Goal: Information Seeking & Learning: Learn about a topic

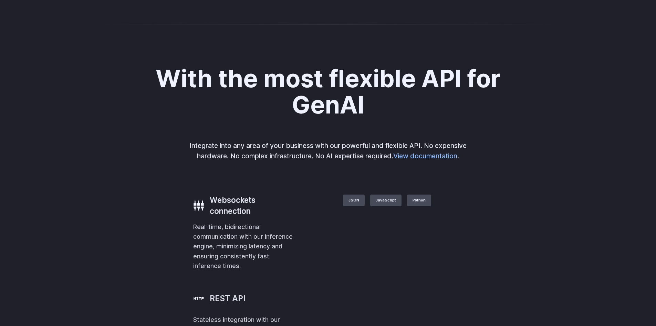
scroll to position [1344, 0]
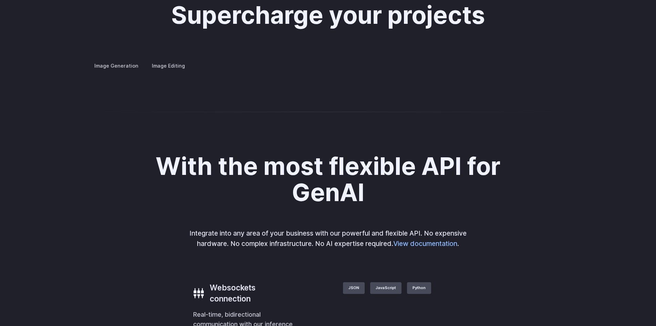
click at [0, 0] on summary "Concept design" at bounding box center [0, 0] width 0 height 0
click at [0, 0] on details "Creative styling Generate fun, unique images without photo editing or graphic d…" at bounding box center [0, 0] width 0 height 0
click at [0, 0] on summary "Creative styling" at bounding box center [0, 0] width 0 height 0
click at [0, 0] on details "Architecture Visualize architectural designs with ease, from initial sketches t…" at bounding box center [0, 0] width 0 height 0
click at [0, 0] on summary "Product design" at bounding box center [0, 0] width 0 height 0
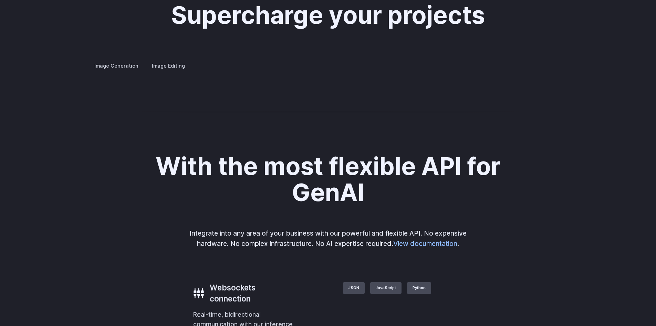
click at [0, 0] on summary "Personalized assets" at bounding box center [0, 0] width 0 height 0
click at [0, 0] on summary "Architecture" at bounding box center [0, 0] width 0 height 0
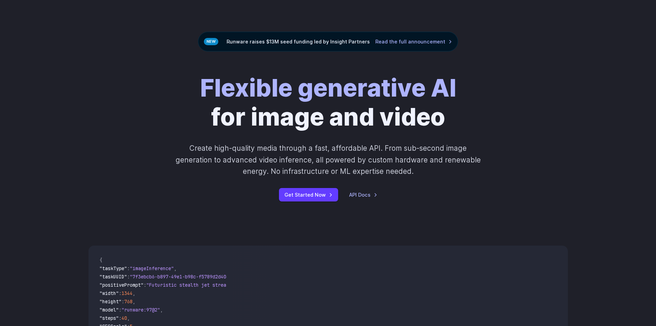
scroll to position [0, 0]
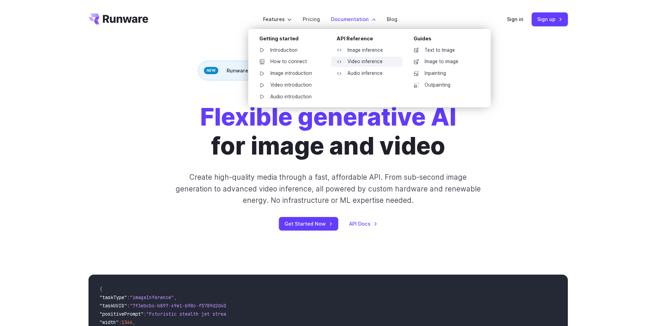
click at [368, 61] on link "Video inference" at bounding box center [367, 62] width 72 height 10
